Goal: Information Seeking & Learning: Ask a question

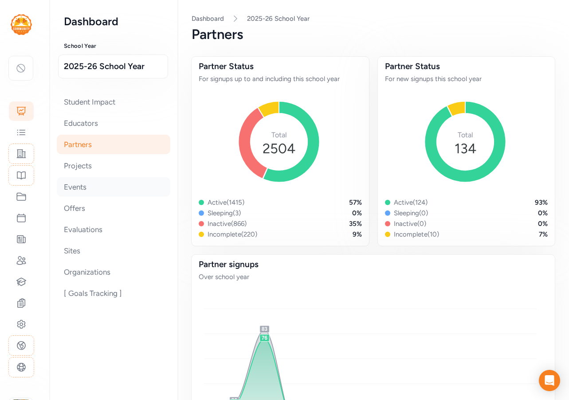
click at [159, 196] on div "Events" at bounding box center [114, 187] width 114 height 20
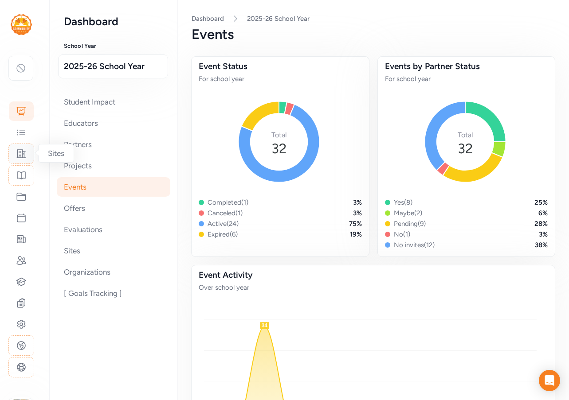
click at [17, 158] on icon at bounding box center [21, 154] width 9 height 8
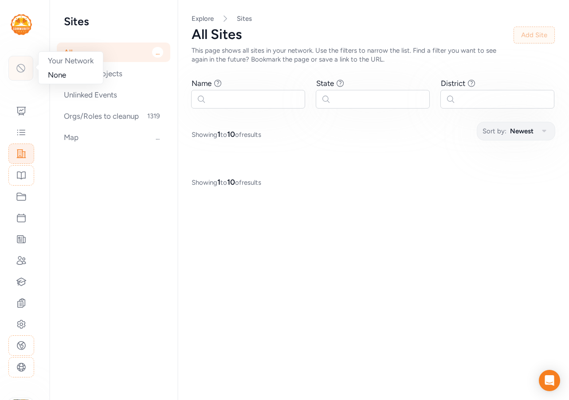
click at [16, 69] on icon at bounding box center [21, 68] width 11 height 11
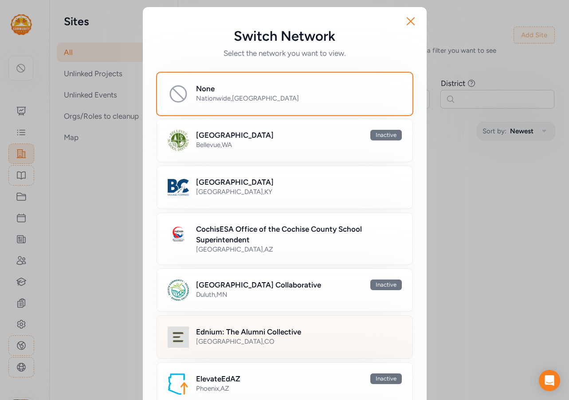
click at [205, 338] on div "[GEOGRAPHIC_DATA] , [GEOGRAPHIC_DATA]" at bounding box center [299, 341] width 206 height 9
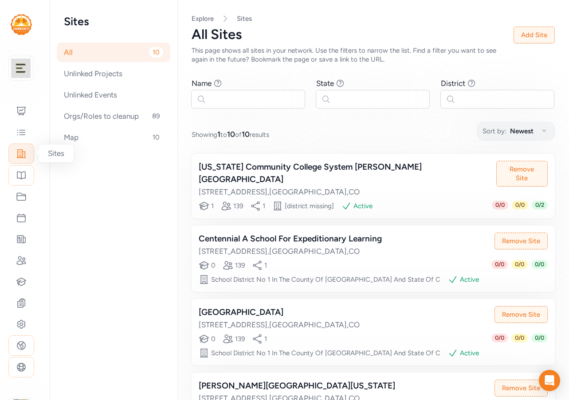
click at [25, 157] on icon at bounding box center [21, 154] width 9 height 8
click at [122, 296] on nav "Sites All 10 Unlinked Projects Unlinked Events Orgs/Roles to cleanup 89 Map 10" at bounding box center [114, 200] width 129 height 400
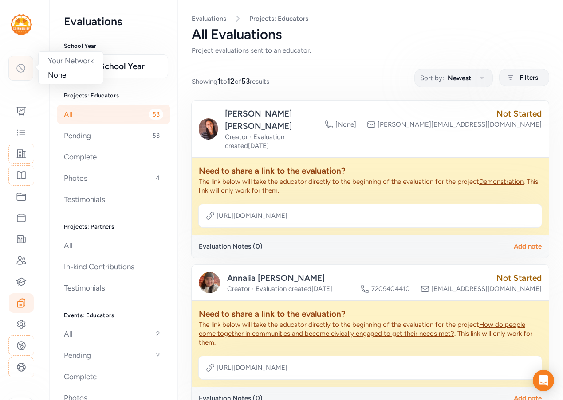
click at [26, 71] on div at bounding box center [20, 68] width 25 height 25
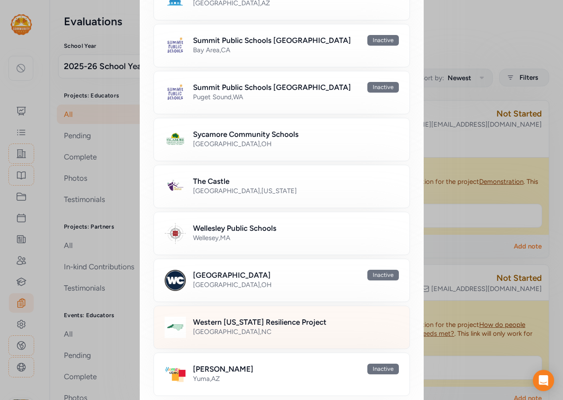
scroll to position [638, 0]
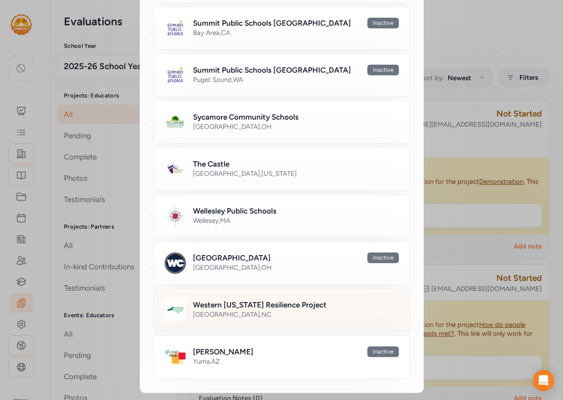
click at [248, 304] on h2 "Western [US_STATE] Resilience Project" at bounding box center [259, 305] width 133 height 11
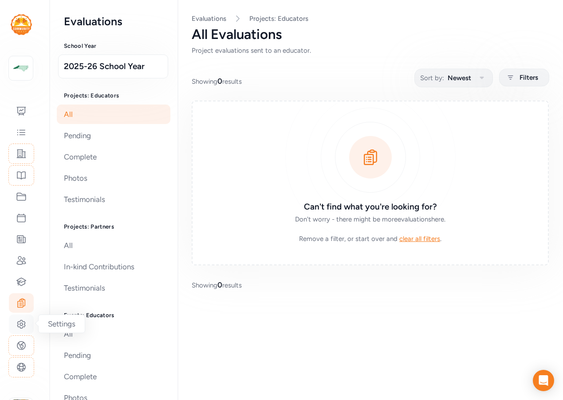
click at [22, 322] on icon at bounding box center [21, 324] width 11 height 11
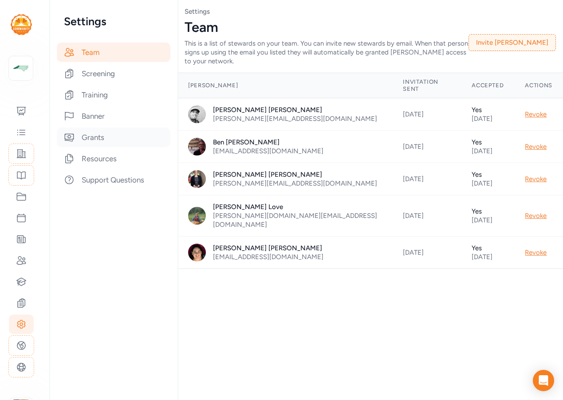
click at [87, 141] on div "Grants" at bounding box center [114, 138] width 114 height 20
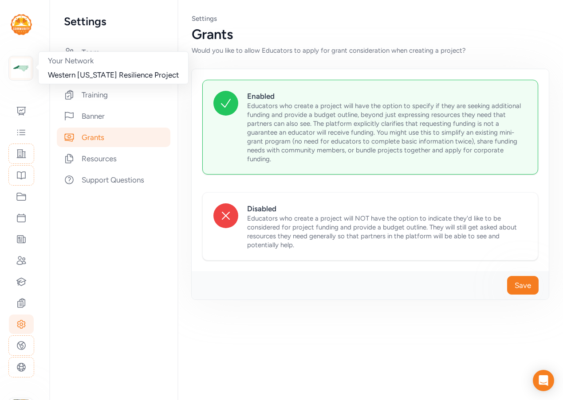
click at [21, 70] on img at bounding box center [21, 69] width 20 height 20
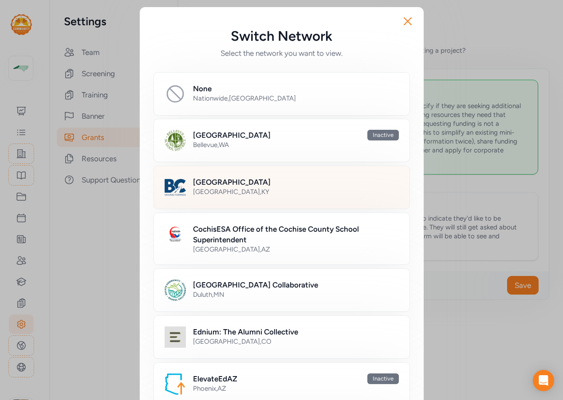
click at [215, 181] on h2 "[GEOGRAPHIC_DATA]" at bounding box center [232, 182] width 78 height 11
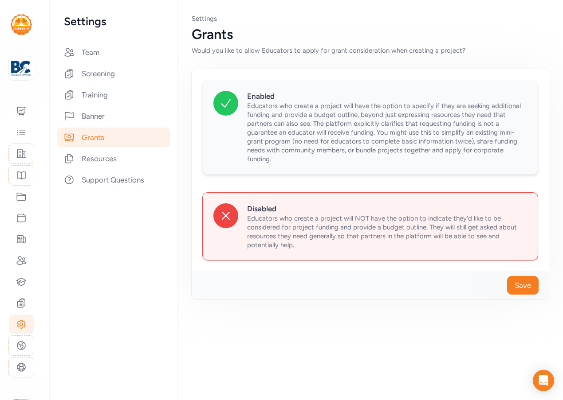
click at [238, 112] on div "Enabled Educators who create a project will have the option to specify if they …" at bounding box center [370, 127] width 336 height 95
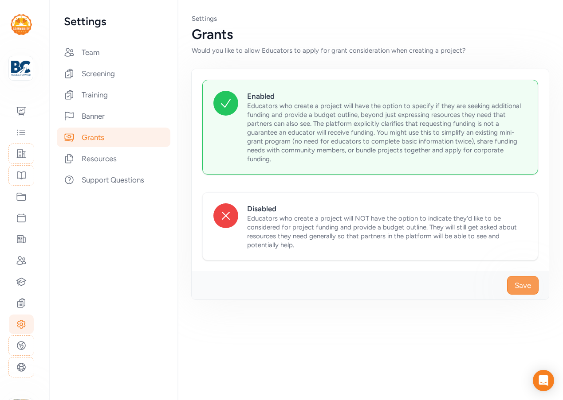
click at [529, 286] on span "Save" at bounding box center [522, 285] width 16 height 11
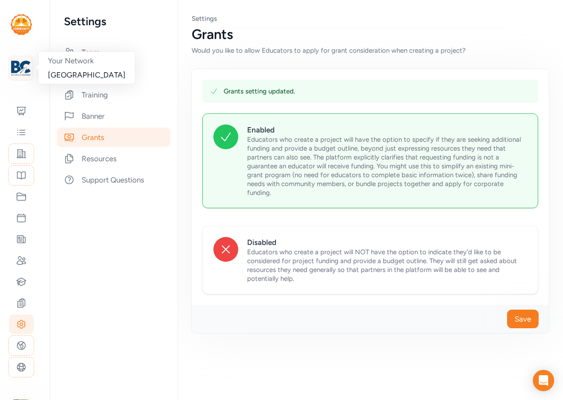
click at [24, 70] on img at bounding box center [21, 69] width 20 height 20
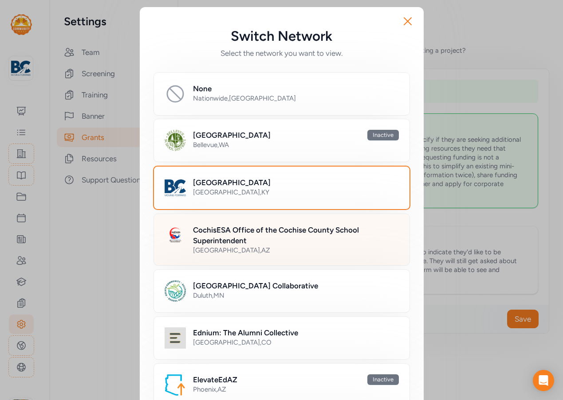
click at [246, 240] on h2 "CochisESA Office of the Cochise County School Superintendent" at bounding box center [296, 235] width 206 height 21
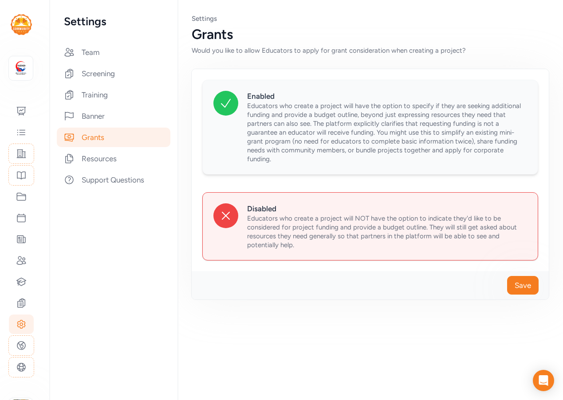
click at [300, 109] on span "Educators who create a project will have the option to specify if they are seek…" at bounding box center [384, 132] width 274 height 61
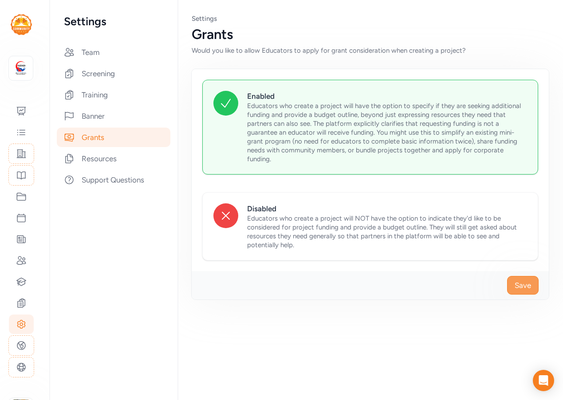
click at [520, 279] on button "Save" at bounding box center [522, 285] width 31 height 19
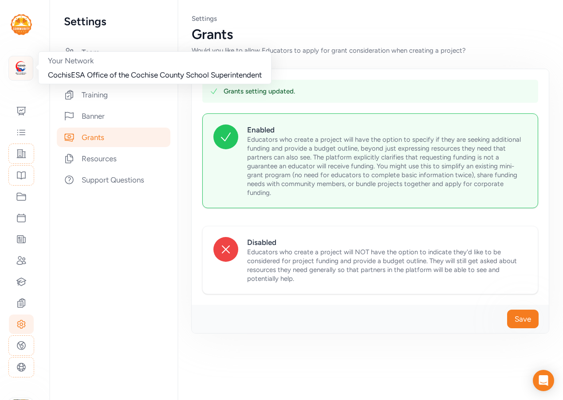
click at [11, 69] on img at bounding box center [21, 69] width 20 height 20
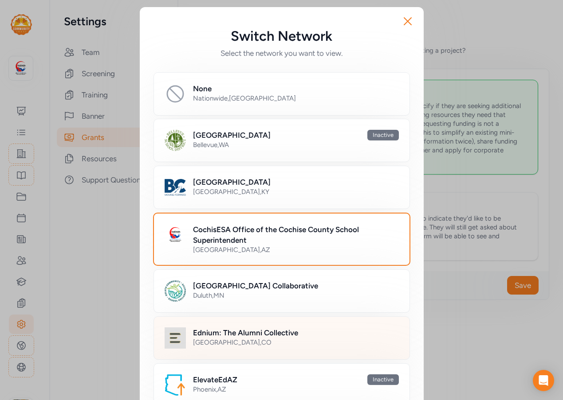
click at [256, 341] on div "[GEOGRAPHIC_DATA] , [GEOGRAPHIC_DATA]" at bounding box center [296, 342] width 206 height 9
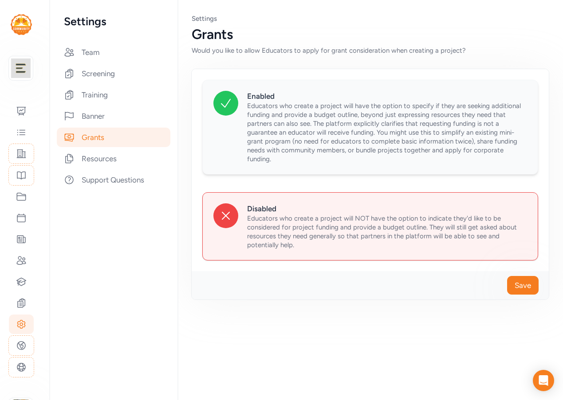
click at [297, 135] on span "Educators who create a project will have the option to specify if they are seek…" at bounding box center [384, 132] width 274 height 61
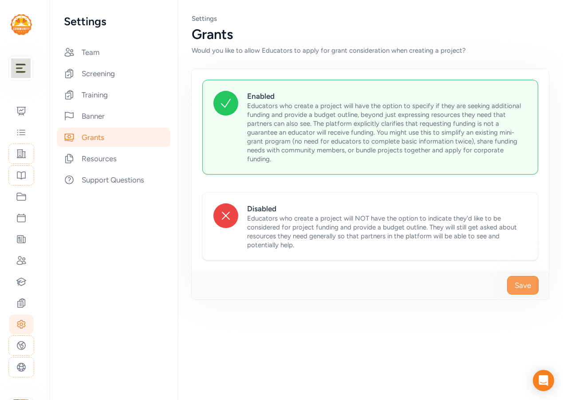
click at [535, 287] on button "Save" at bounding box center [522, 285] width 31 height 19
click at [23, 68] on img at bounding box center [21, 69] width 20 height 20
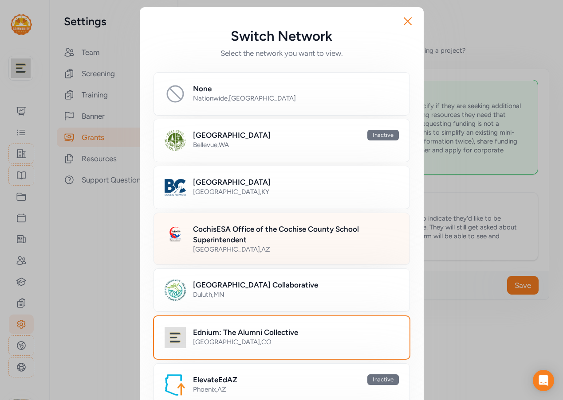
scroll to position [133, 0]
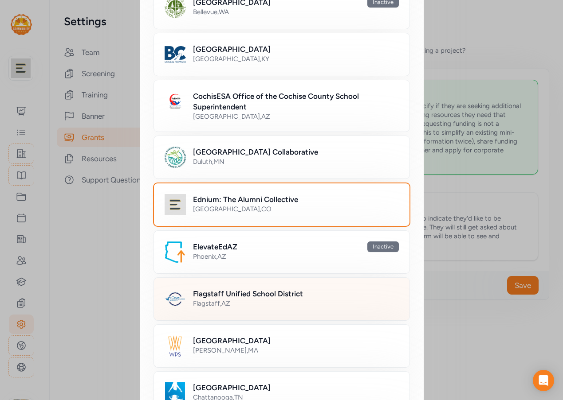
click at [252, 301] on div "Flagstaff , AZ" at bounding box center [296, 303] width 206 height 9
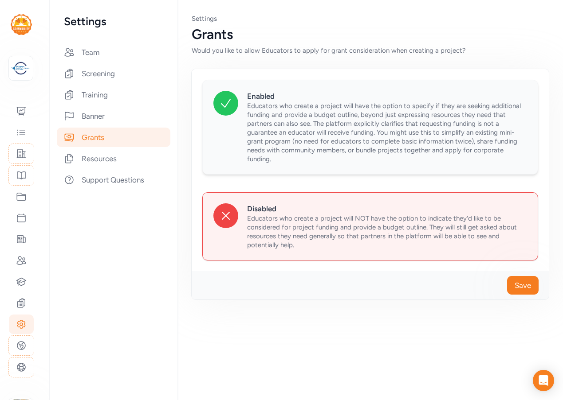
click at [302, 135] on span "Educators who create a project will have the option to specify if they are seek…" at bounding box center [384, 132] width 274 height 61
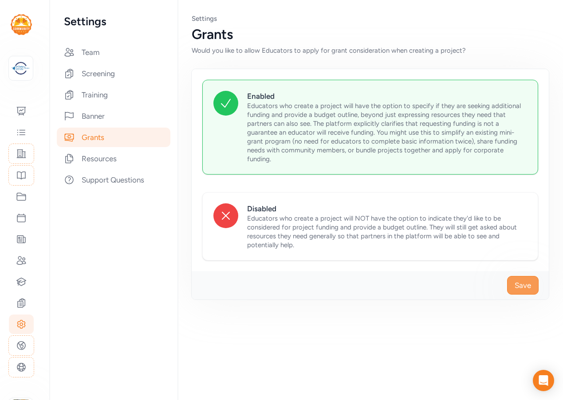
click at [523, 284] on span "Save" at bounding box center [522, 285] width 16 height 11
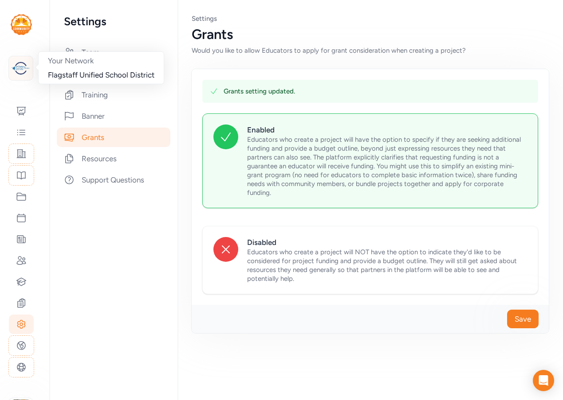
click at [26, 69] on img at bounding box center [21, 69] width 20 height 20
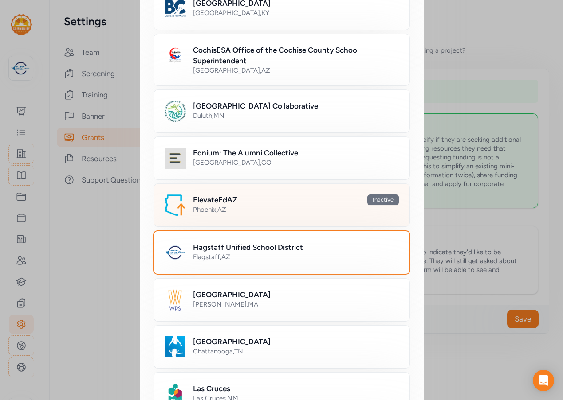
scroll to position [310, 0]
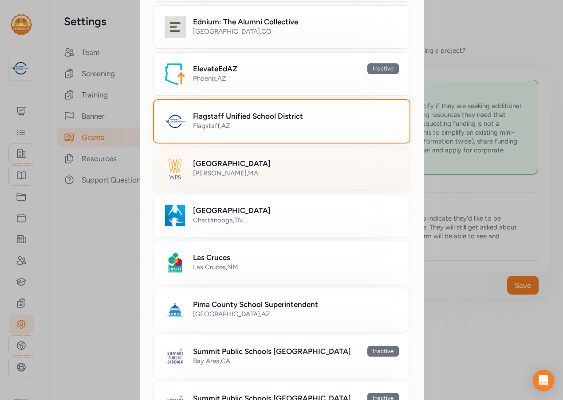
click at [220, 181] on div "Greater Boston Newton , MA" at bounding box center [281, 168] width 256 height 43
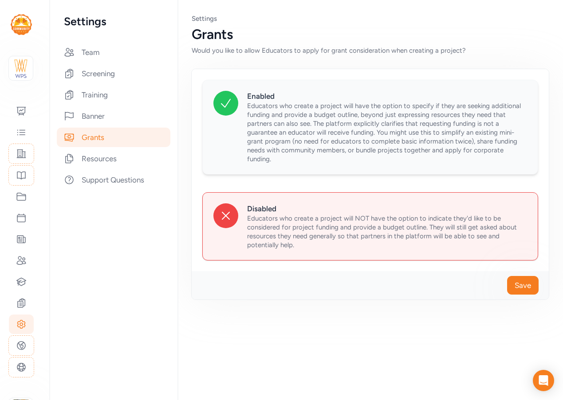
click at [445, 130] on span "Educators who create a project will have the option to specify if they are seek…" at bounding box center [384, 132] width 274 height 61
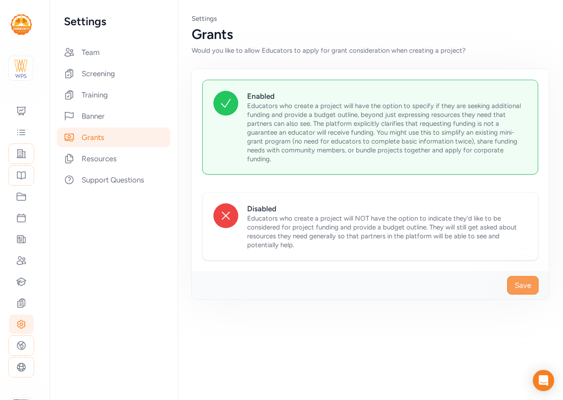
click at [525, 284] on span "Save" at bounding box center [522, 285] width 16 height 11
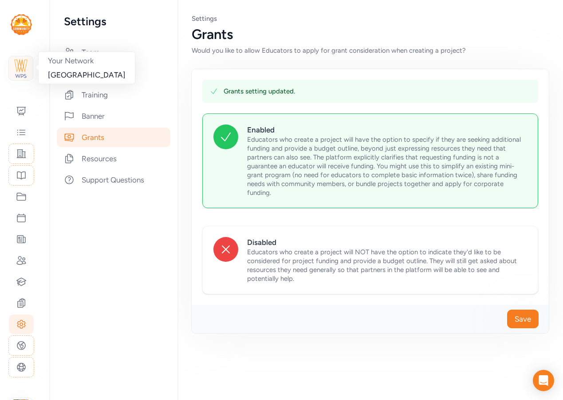
click at [19, 59] on img at bounding box center [21, 69] width 20 height 20
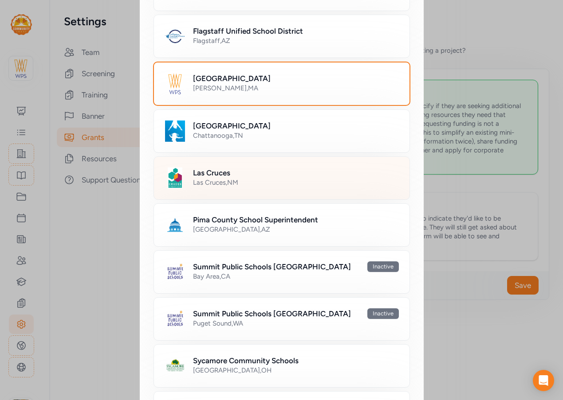
scroll to position [399, 0]
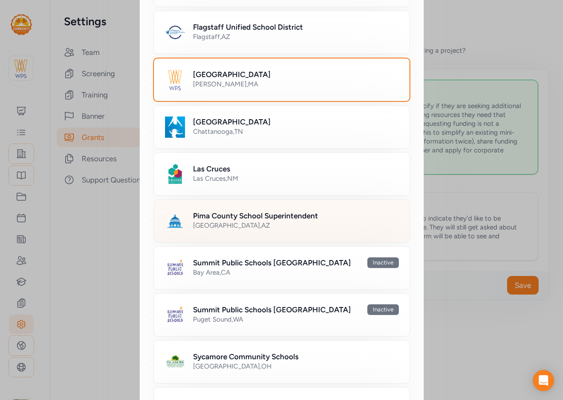
click at [245, 227] on div "Tucson , AZ" at bounding box center [296, 225] width 206 height 9
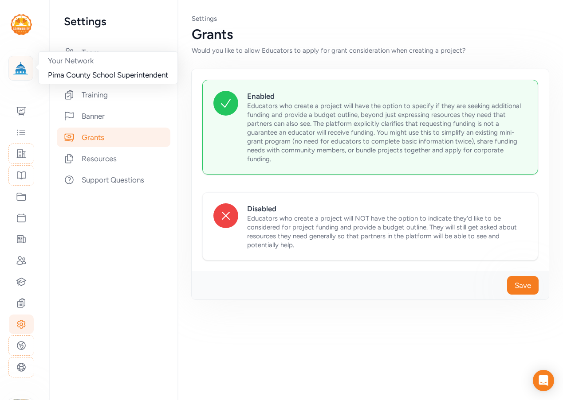
click at [25, 66] on img at bounding box center [21, 69] width 20 height 20
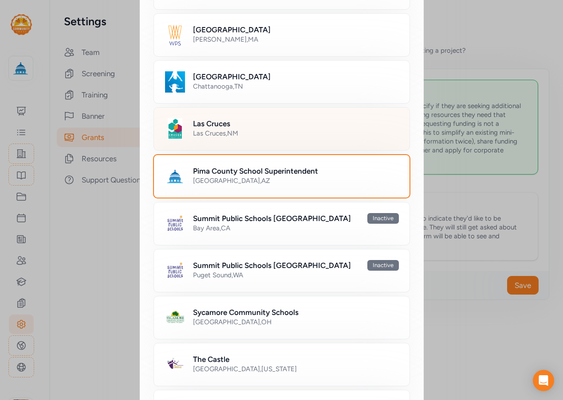
scroll to position [577, 0]
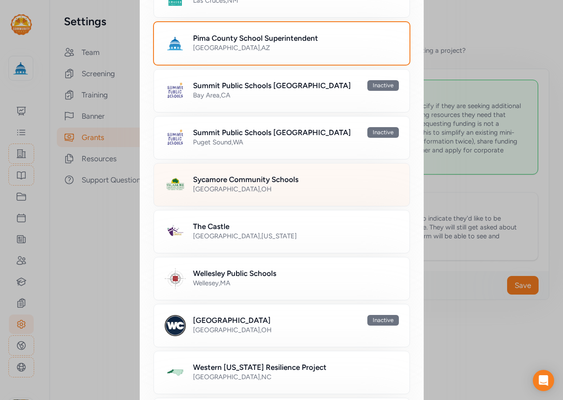
click at [243, 189] on div "Cincinnati , OH" at bounding box center [296, 189] width 206 height 9
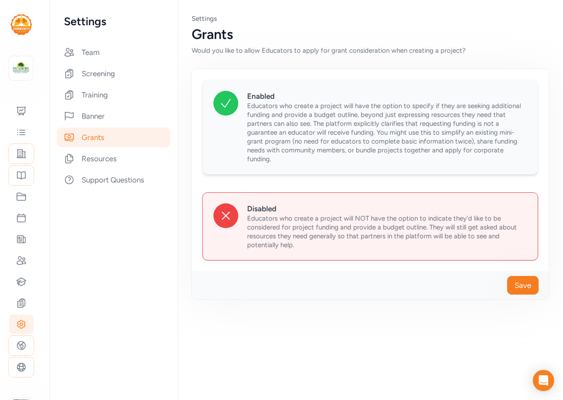
click at [267, 124] on span "Educators who create a project will have the option to specify if they are seek…" at bounding box center [384, 132] width 274 height 61
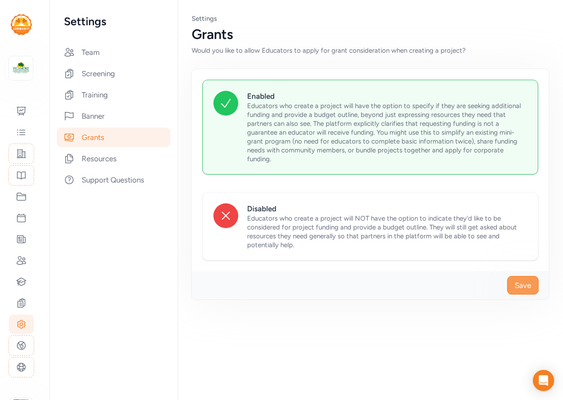
click at [521, 289] on span "Save" at bounding box center [522, 285] width 16 height 11
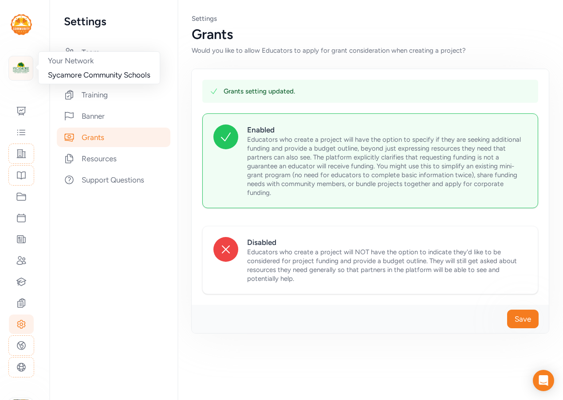
click at [14, 69] on img at bounding box center [21, 69] width 20 height 20
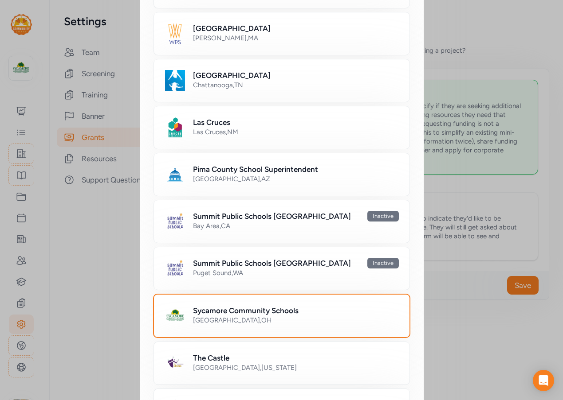
scroll to position [532, 0]
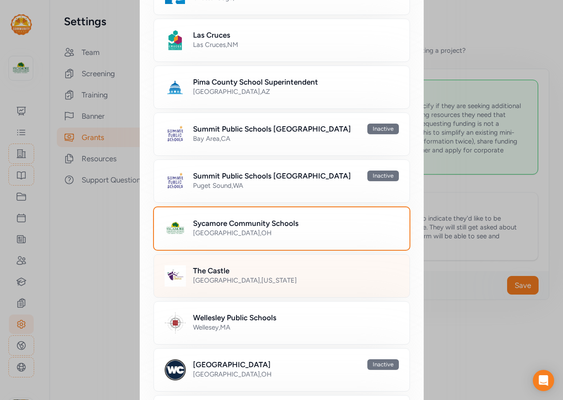
click at [254, 274] on div "The Castle" at bounding box center [296, 271] width 206 height 11
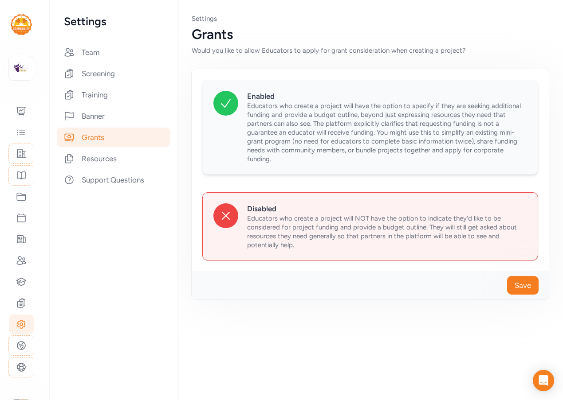
click at [309, 134] on span "Educators who create a project will have the option to specify if they are seek…" at bounding box center [384, 132] width 274 height 61
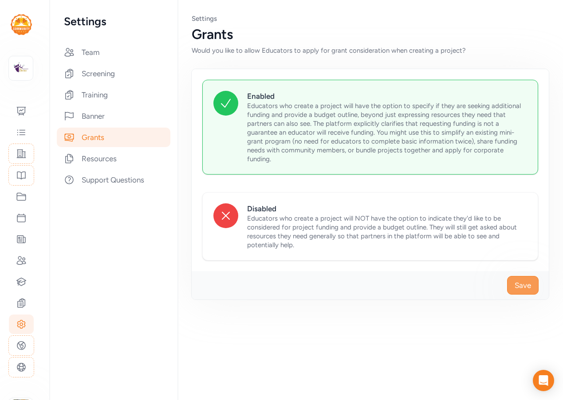
click at [530, 286] on span "Save" at bounding box center [522, 285] width 16 height 11
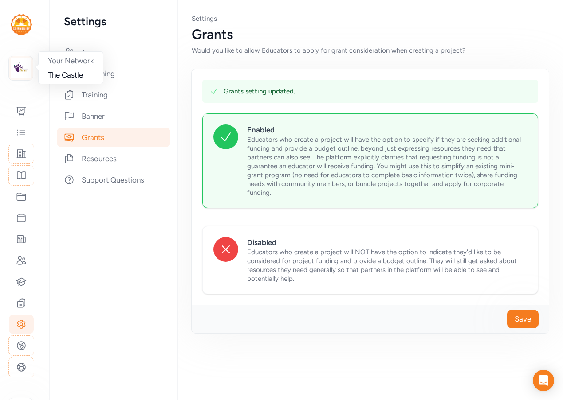
click at [25, 70] on img at bounding box center [21, 69] width 20 height 20
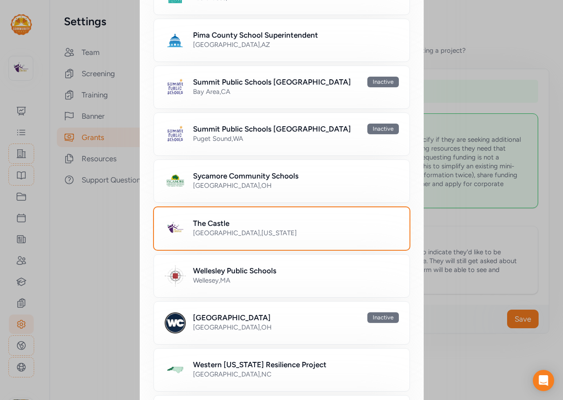
scroll to position [639, 0]
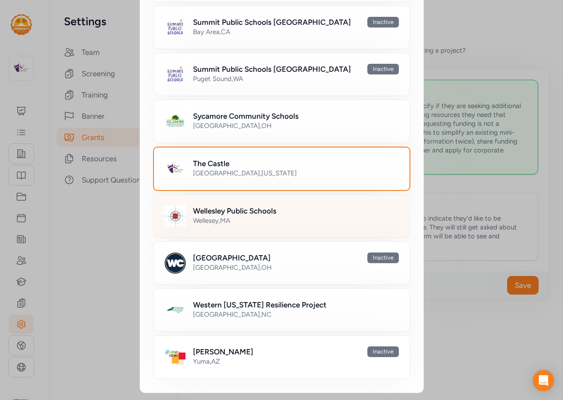
click at [257, 223] on div "Wellesey , MA" at bounding box center [296, 220] width 206 height 9
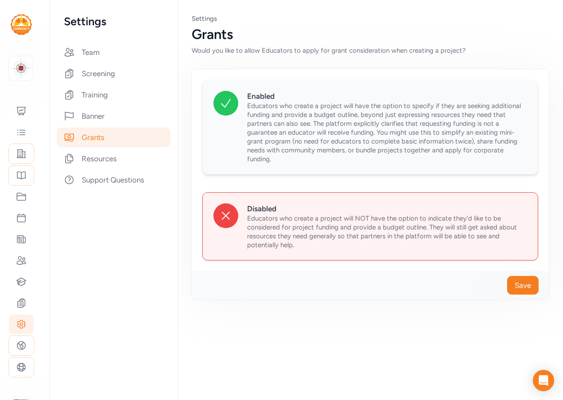
click at [272, 143] on span "Educators who create a project will have the option to specify if they are seek…" at bounding box center [384, 132] width 274 height 61
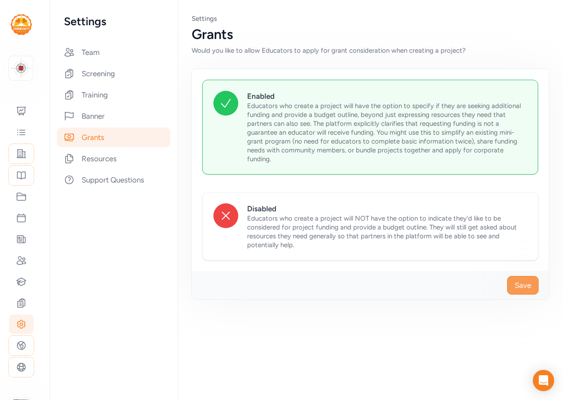
click at [517, 288] on span "Save" at bounding box center [522, 285] width 16 height 11
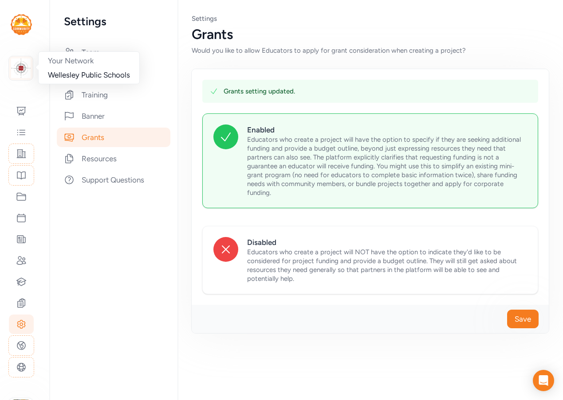
click at [26, 77] on img at bounding box center [21, 69] width 20 height 20
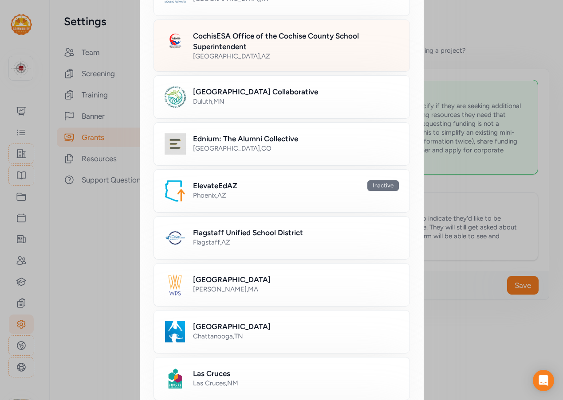
scroll to position [63, 0]
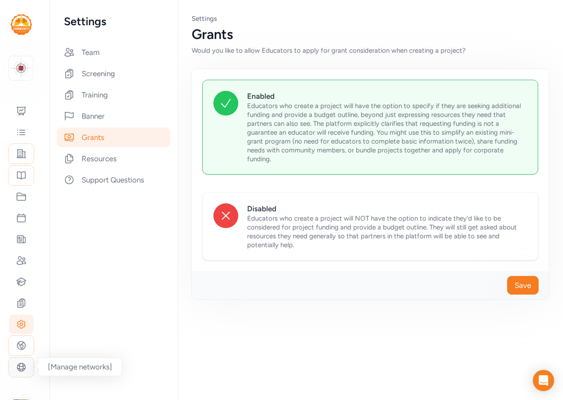
click at [25, 365] on icon at bounding box center [21, 368] width 8 height 8
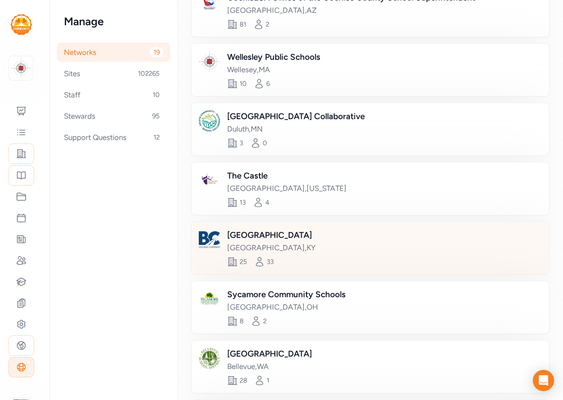
scroll to position [164, 0]
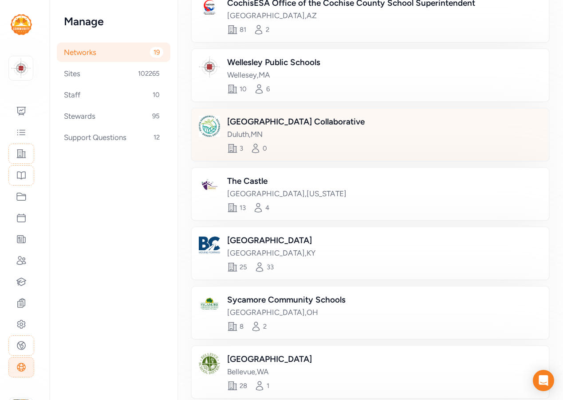
click at [326, 140] on div "Duluth Community School Collaborative Duluth , MN 3 0" at bounding box center [304, 135] width 155 height 38
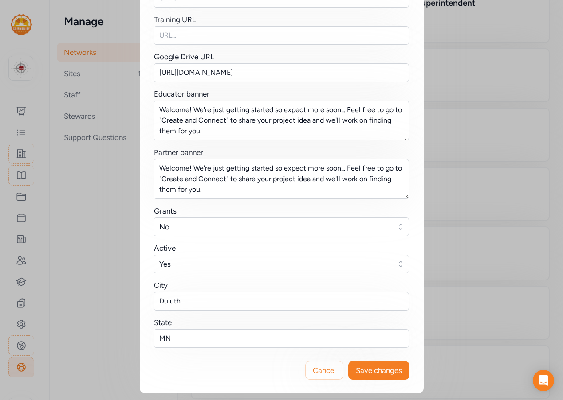
scroll to position [225, 0]
click at [274, 261] on span "Yes" at bounding box center [274, 264] width 231 height 11
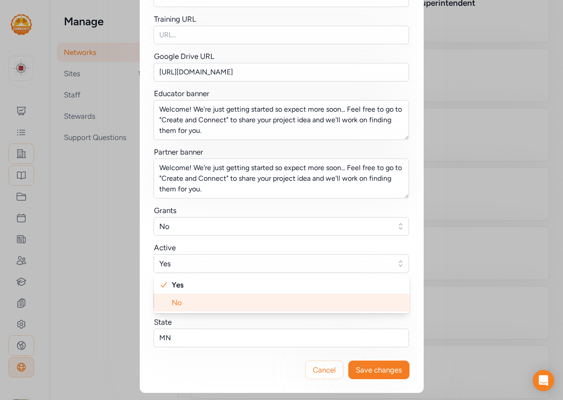
click at [255, 302] on li "No" at bounding box center [281, 303] width 255 height 18
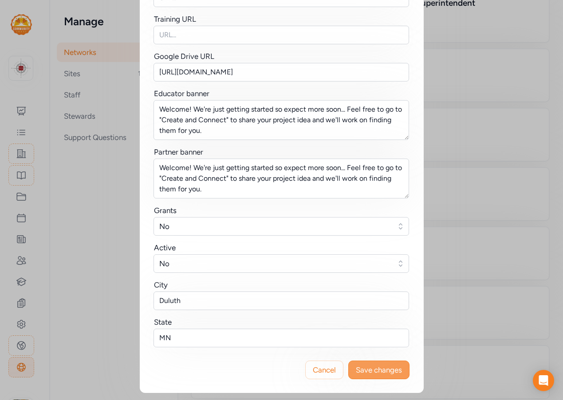
click at [361, 372] on span "Save changes" at bounding box center [379, 370] width 46 height 11
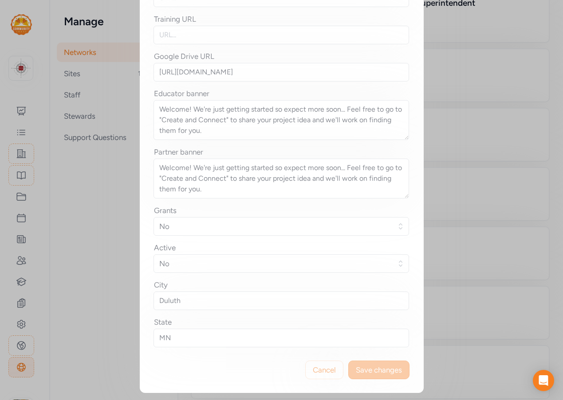
scroll to position [0, 0]
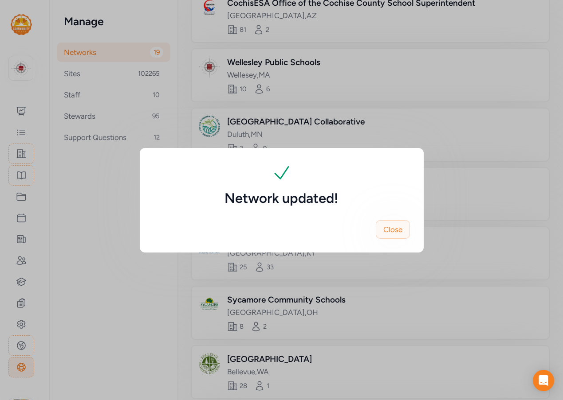
click at [396, 233] on span "Close" at bounding box center [392, 229] width 19 height 11
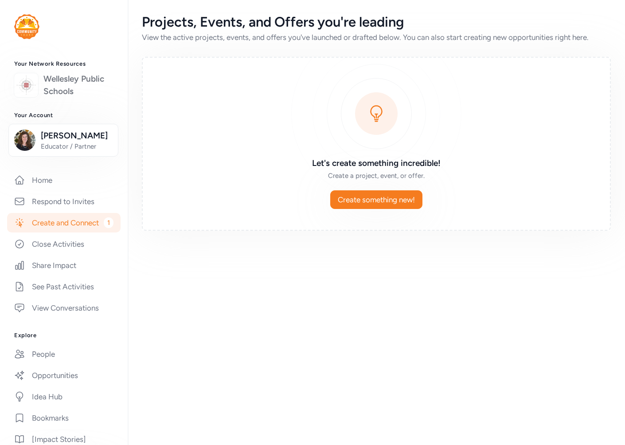
click at [43, 86] on link "Wellesley Public Schools" at bounding box center [78, 85] width 70 height 25
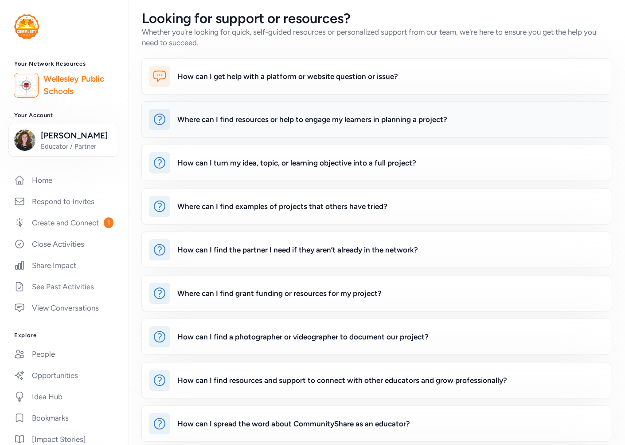
click at [262, 118] on div "Where can I find resources or help to engage my learners in planning a project?" at bounding box center [312, 119] width 270 height 11
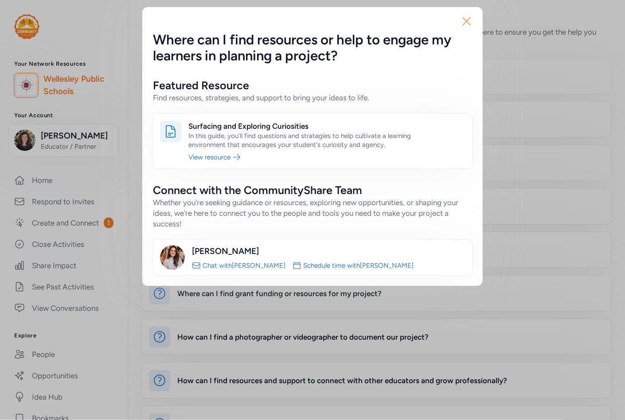
click at [469, 20] on icon "button" at bounding box center [467, 21] width 14 height 14
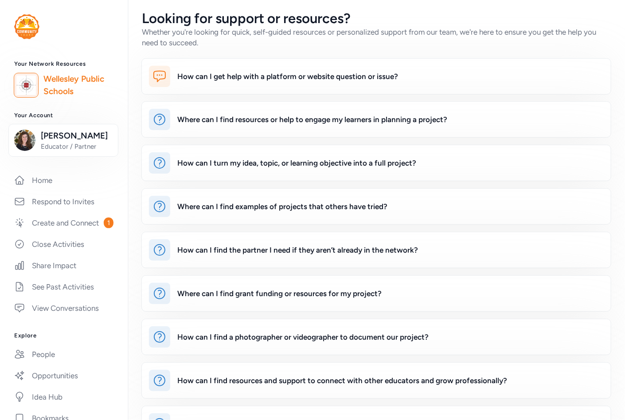
click at [32, 87] on img at bounding box center [26, 85] width 20 height 20
click at [69, 80] on link "Wellesley Public Schools" at bounding box center [78, 85] width 70 height 25
click at [239, 120] on div "Where can I find resources or help to engage my learners in planning a project?" at bounding box center [312, 119] width 270 height 11
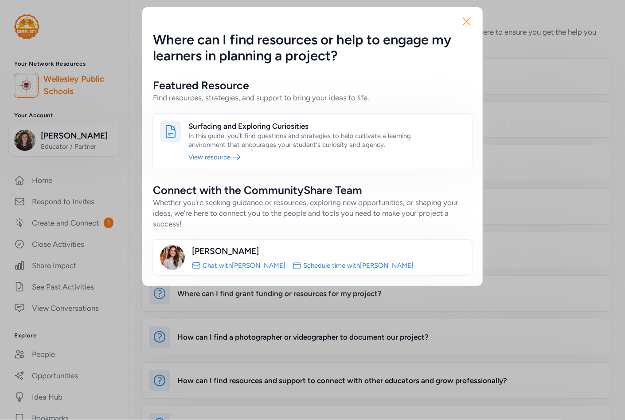
click at [464, 18] on icon "button" at bounding box center [467, 21] width 14 height 14
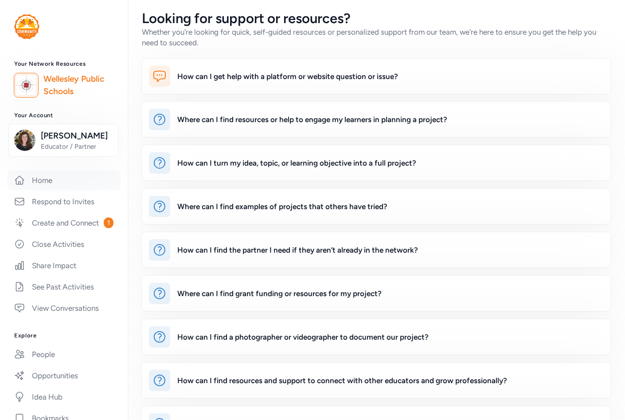
click at [43, 190] on link "Home" at bounding box center [64, 180] width 114 height 20
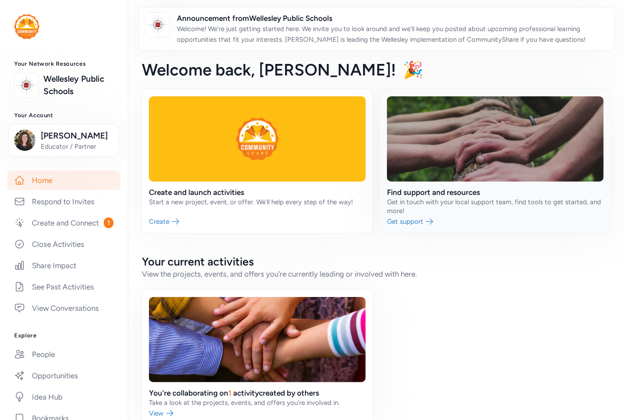
click at [475, 188] on link at bounding box center [495, 161] width 231 height 144
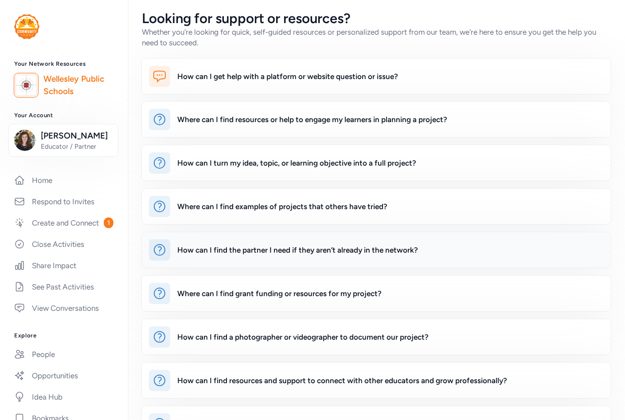
click at [353, 247] on div "How can I find the partner I need if they aren’t already in the network?" at bounding box center [297, 249] width 241 height 11
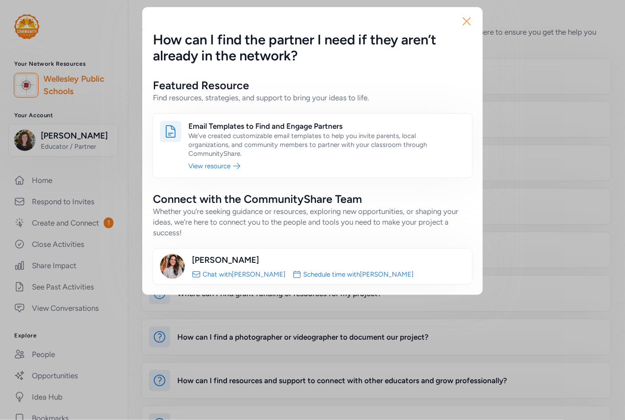
click at [469, 20] on icon "button" at bounding box center [467, 21] width 14 height 14
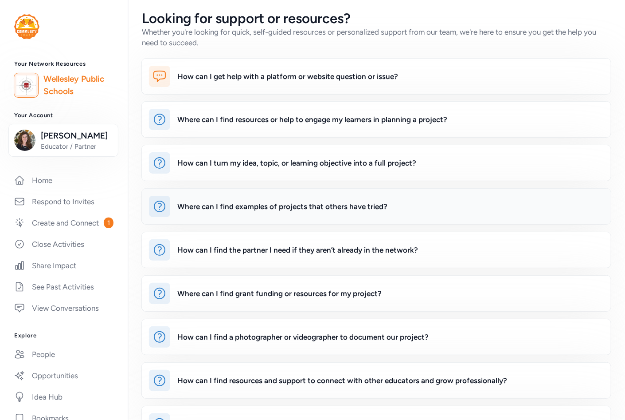
click at [218, 205] on div "Where can I find examples of projects that others have tried?" at bounding box center [282, 206] width 210 height 11
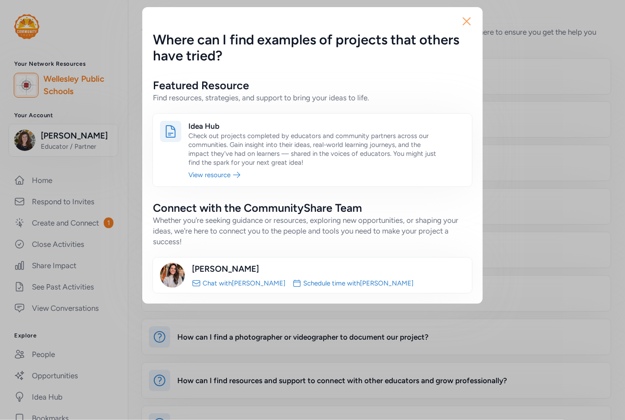
click at [468, 19] on icon "button" at bounding box center [467, 21] width 14 height 14
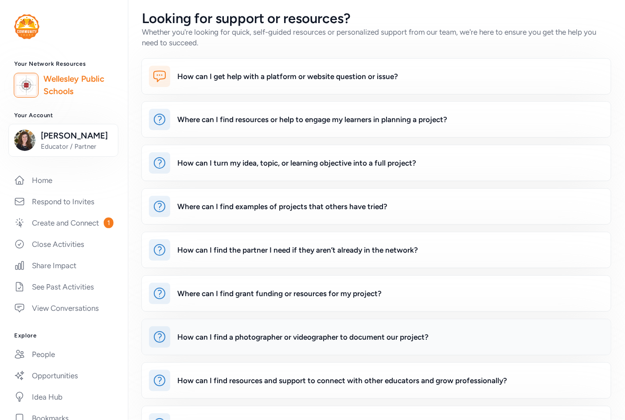
click at [271, 335] on div "How can I find a photographer or videographer to document our project?" at bounding box center [302, 336] width 251 height 11
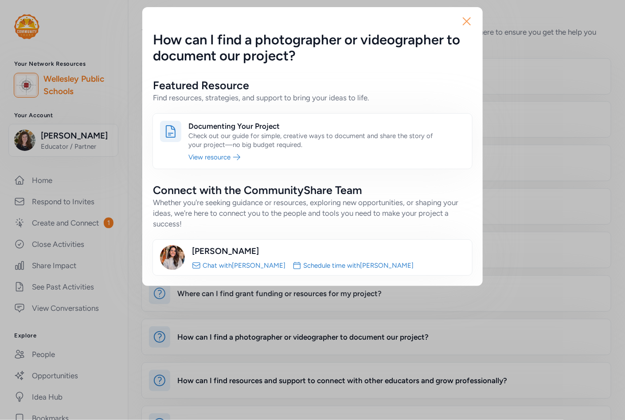
click at [469, 21] on icon "button" at bounding box center [467, 21] width 14 height 14
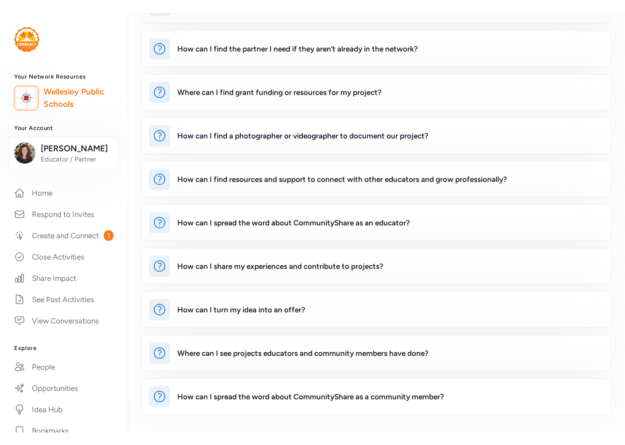
scroll to position [192, 0]
